Goal: Transaction & Acquisition: Purchase product/service

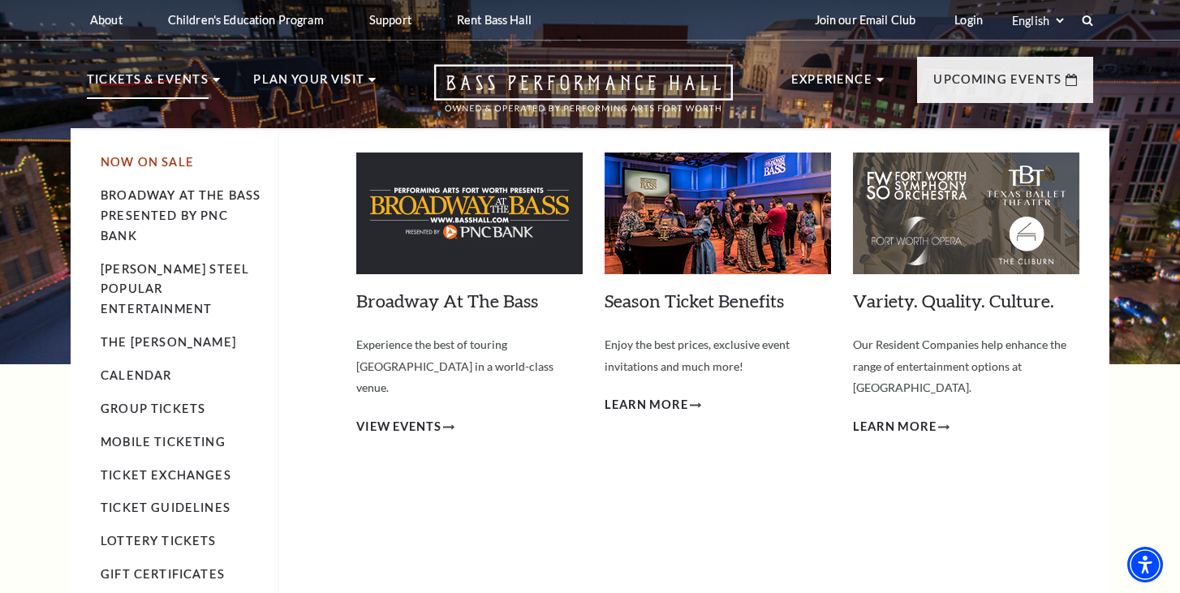
click at [182, 165] on link "Now On Sale" at bounding box center [147, 162] width 93 height 14
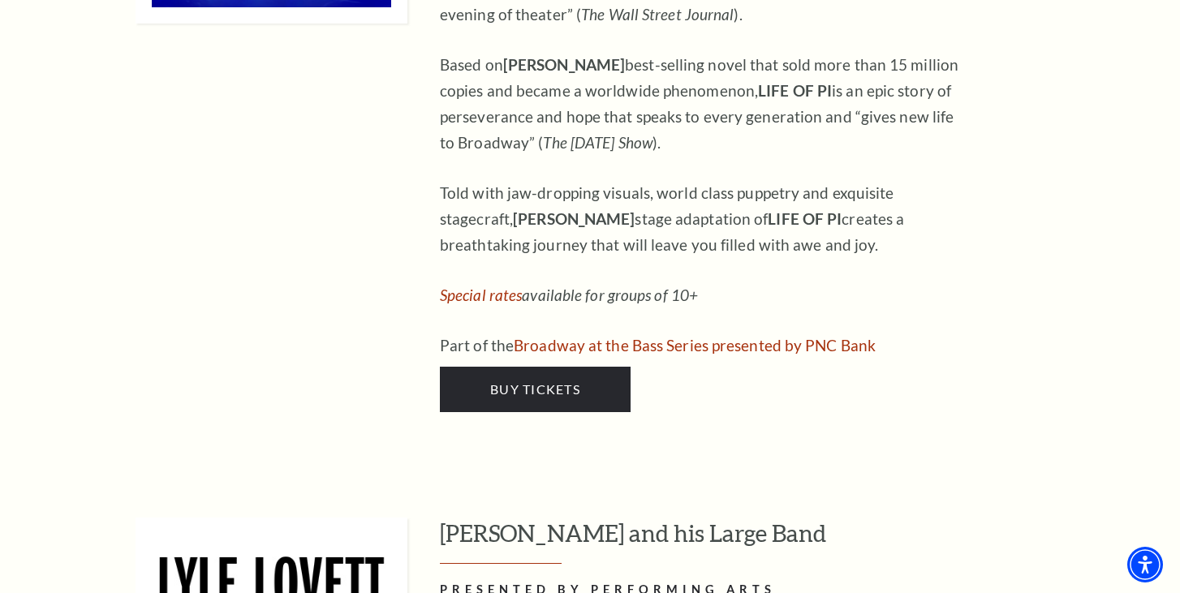
scroll to position [1853, 0]
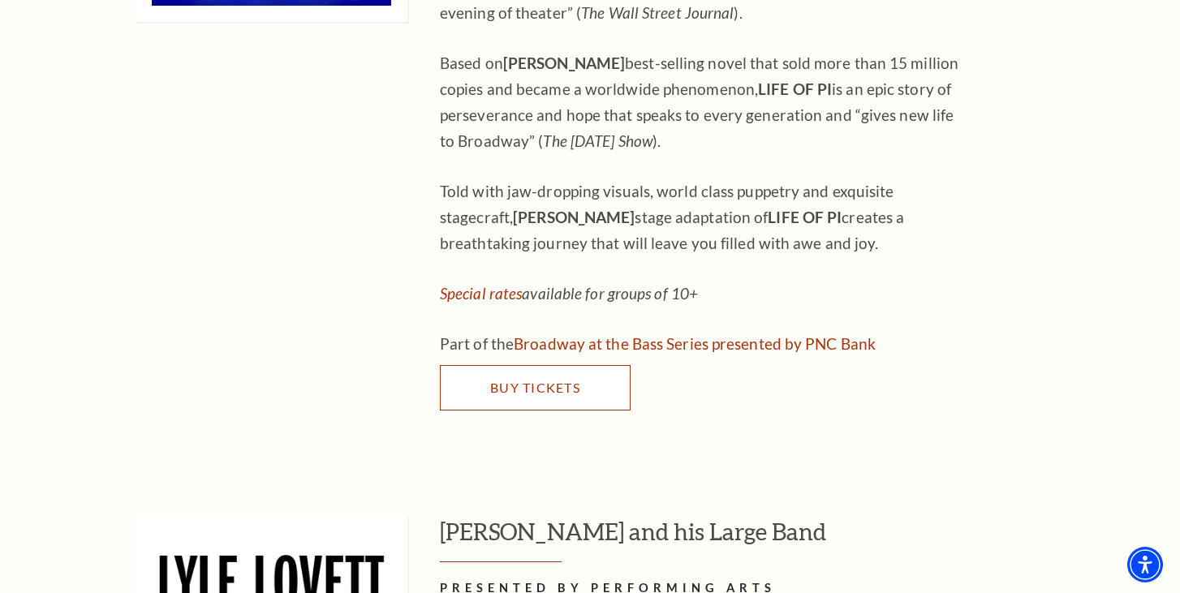
click at [519, 380] on span "Buy Tickets" at bounding box center [535, 387] width 90 height 15
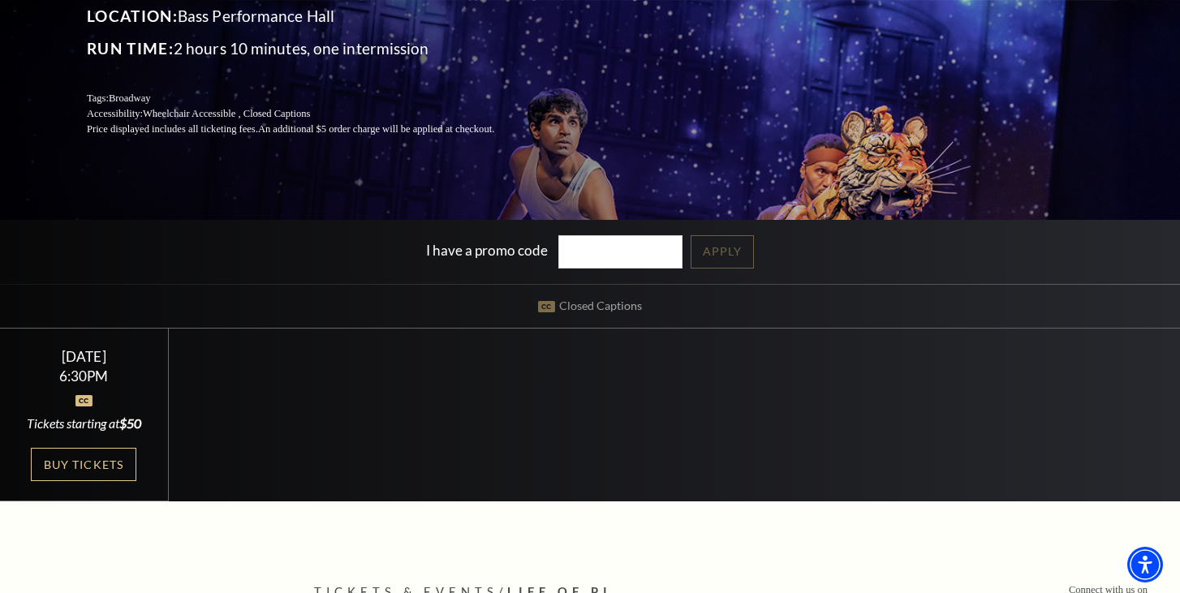
scroll to position [285, 0]
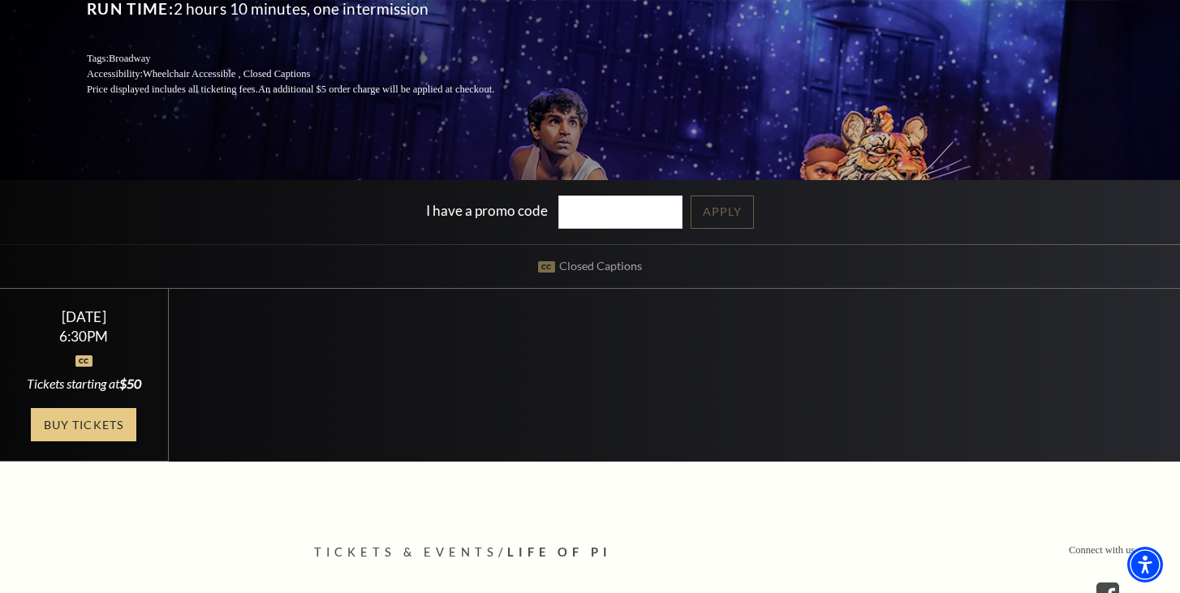
click at [114, 442] on link "Buy Tickets" at bounding box center [84, 424] width 106 height 33
click at [99, 442] on link "Buy Tickets" at bounding box center [84, 424] width 106 height 33
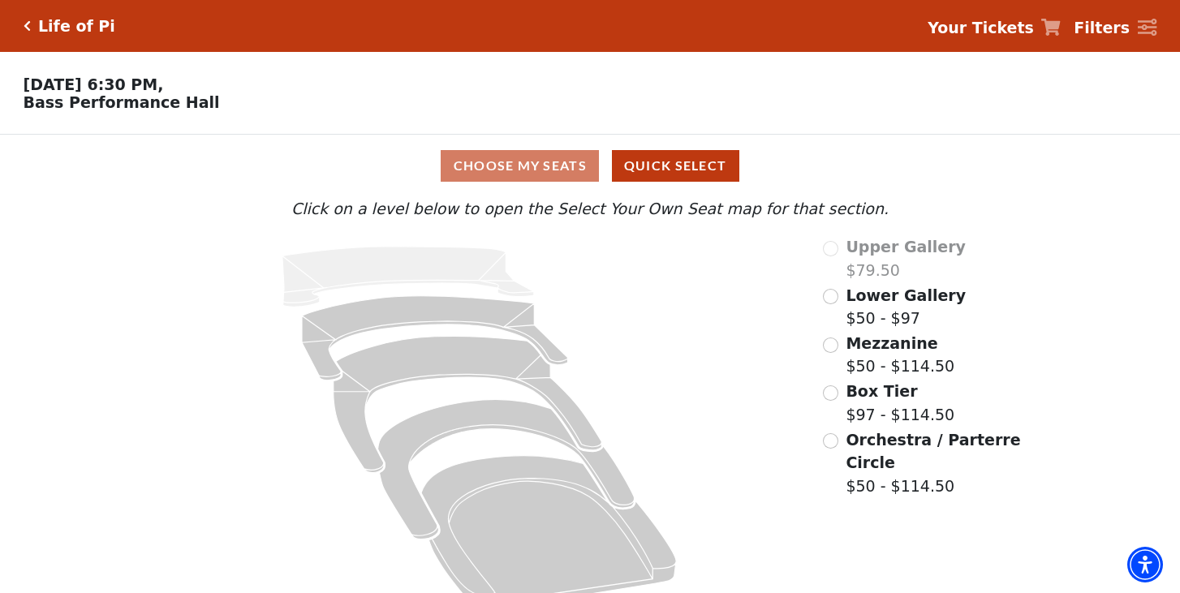
scroll to position [28, 0]
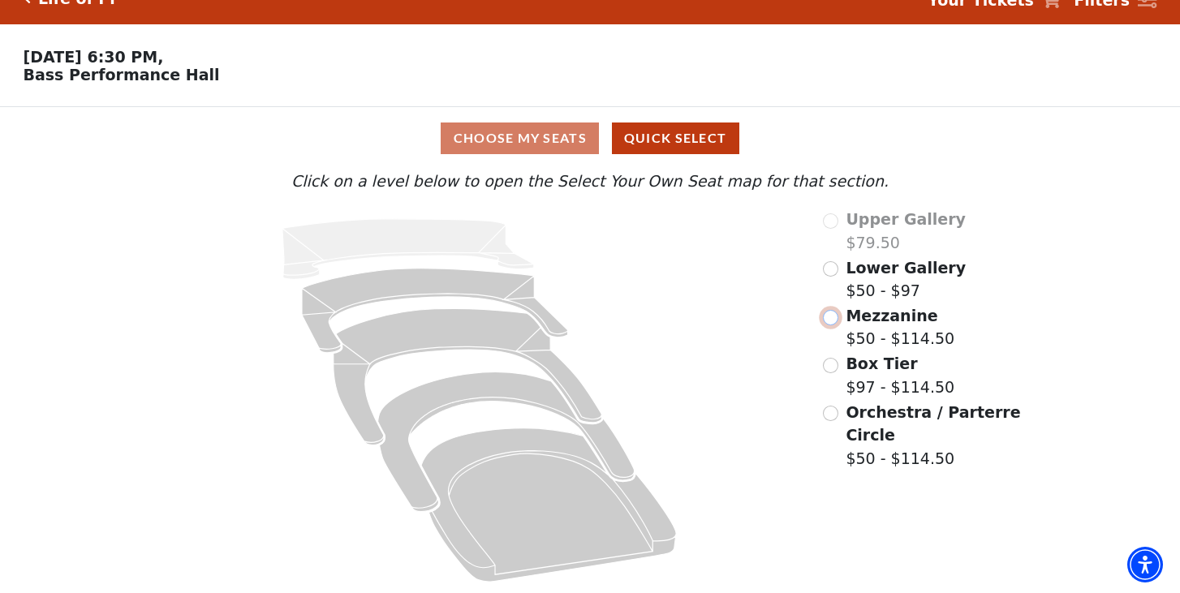
click at [831, 317] on input "Mezzanine$50 - $114.50\a" at bounding box center [830, 317] width 15 height 15
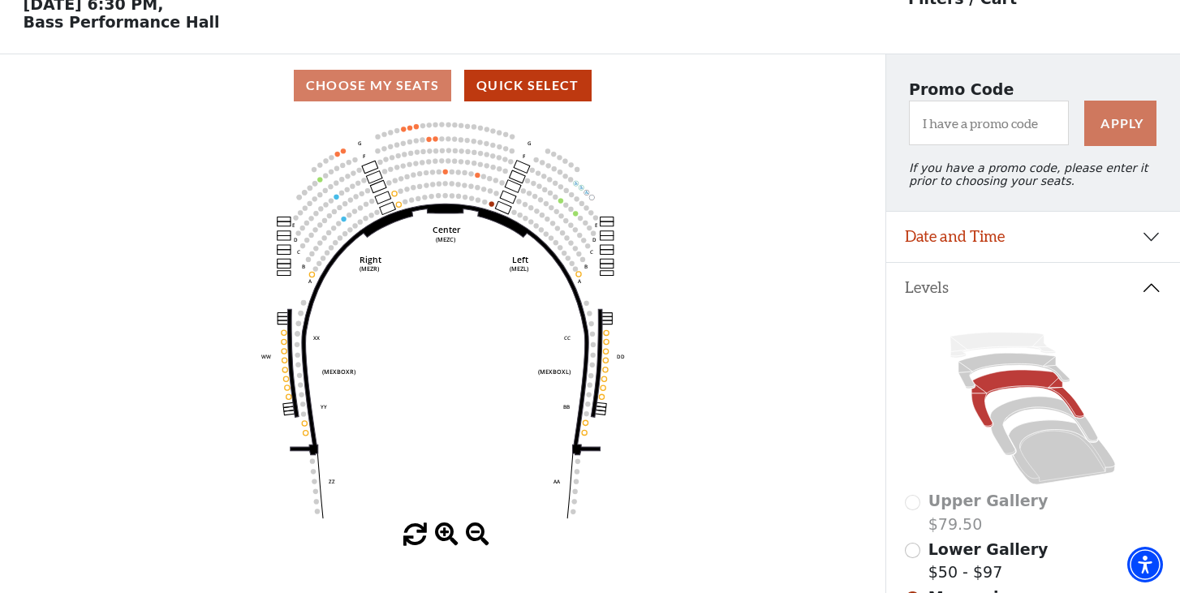
scroll to position [0, 0]
